Goal: Task Accomplishment & Management: Use online tool/utility

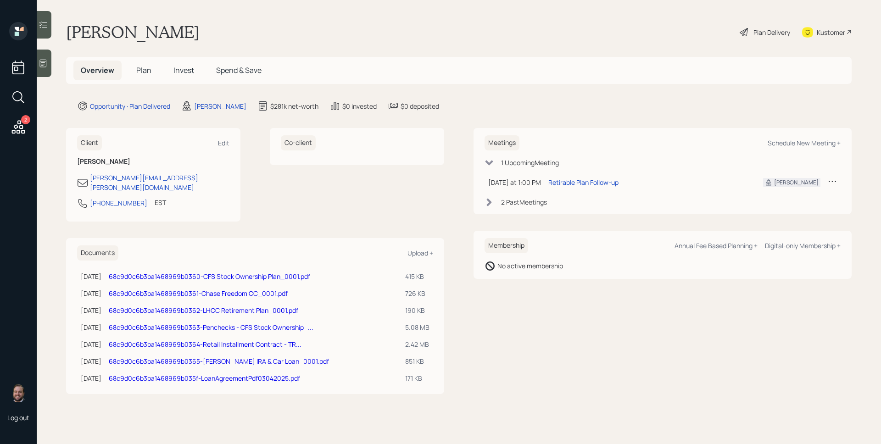
click at [829, 183] on icon at bounding box center [832, 181] width 9 height 9
click at [802, 197] on div "Reschedule" at bounding box center [804, 199] width 66 height 9
click at [21, 125] on icon at bounding box center [18, 126] width 13 height 13
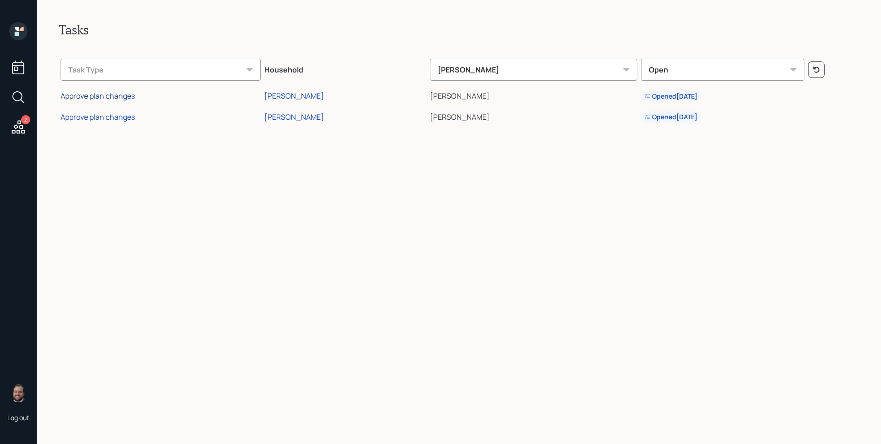
click at [116, 93] on div "Approve plan changes" at bounding box center [98, 96] width 74 height 10
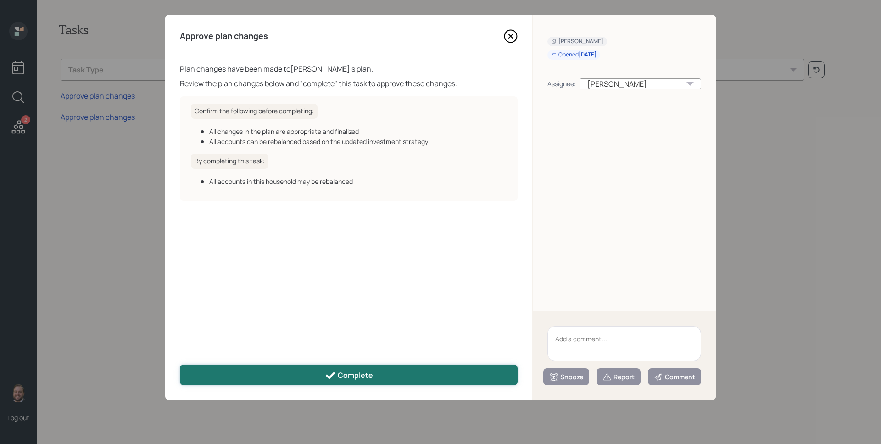
click at [420, 376] on button "Complete" at bounding box center [349, 375] width 338 height 21
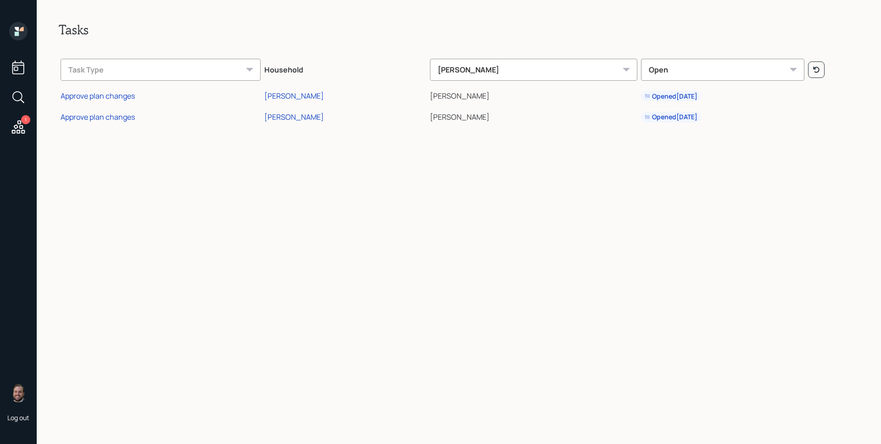
click at [115, 116] on div "Approve plan changes" at bounding box center [98, 117] width 74 height 10
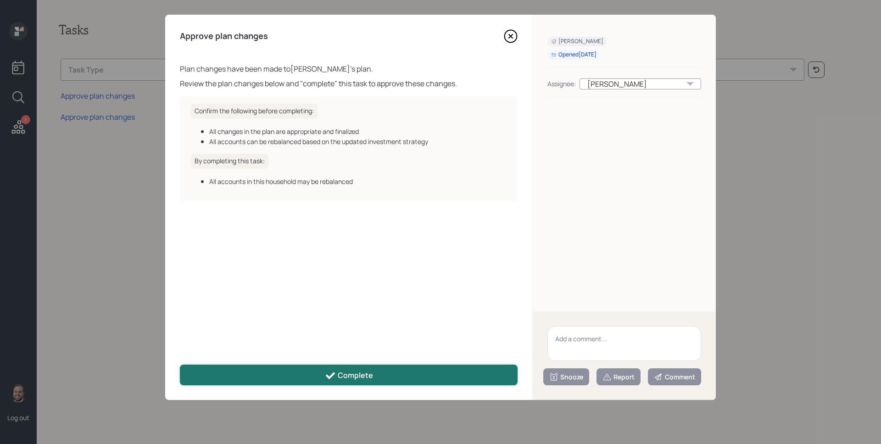
click at [352, 373] on div "Complete" at bounding box center [349, 375] width 48 height 11
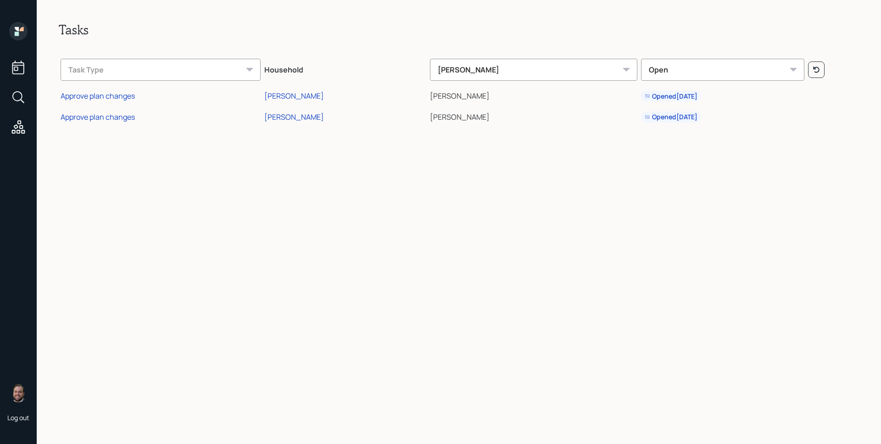
click at [24, 32] on icon at bounding box center [18, 31] width 18 height 18
